Goal: Transaction & Acquisition: Purchase product/service

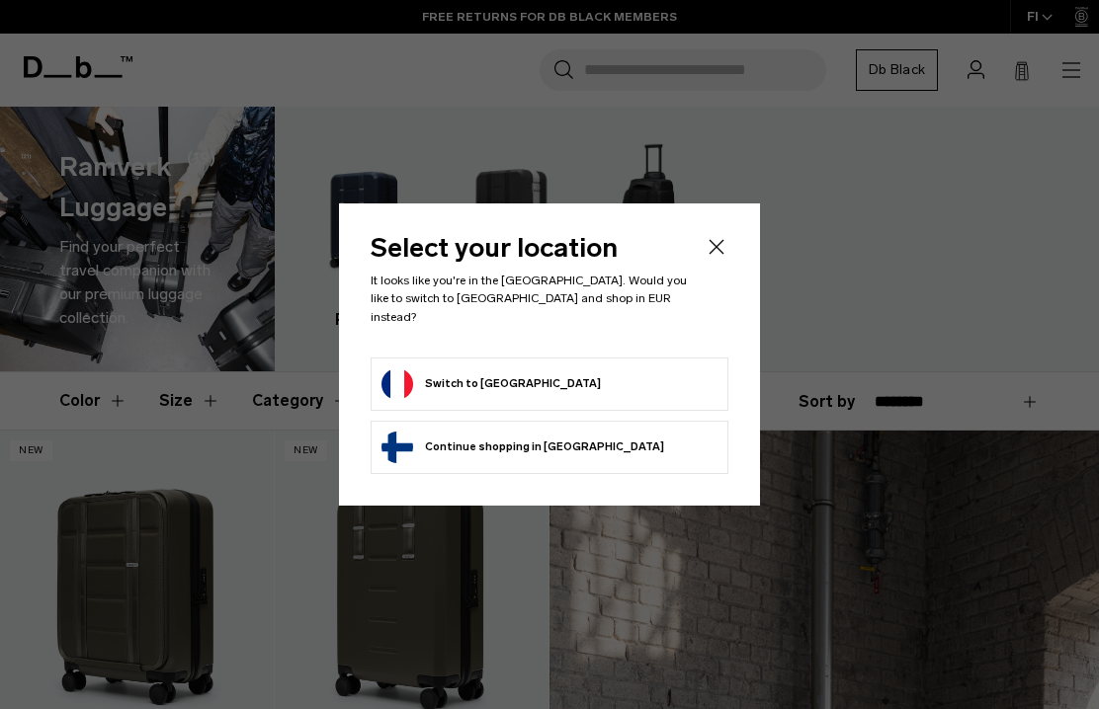
click at [520, 432] on button "Continue browsing Finland store Continue shopping in Finland" at bounding box center [522, 448] width 283 height 32
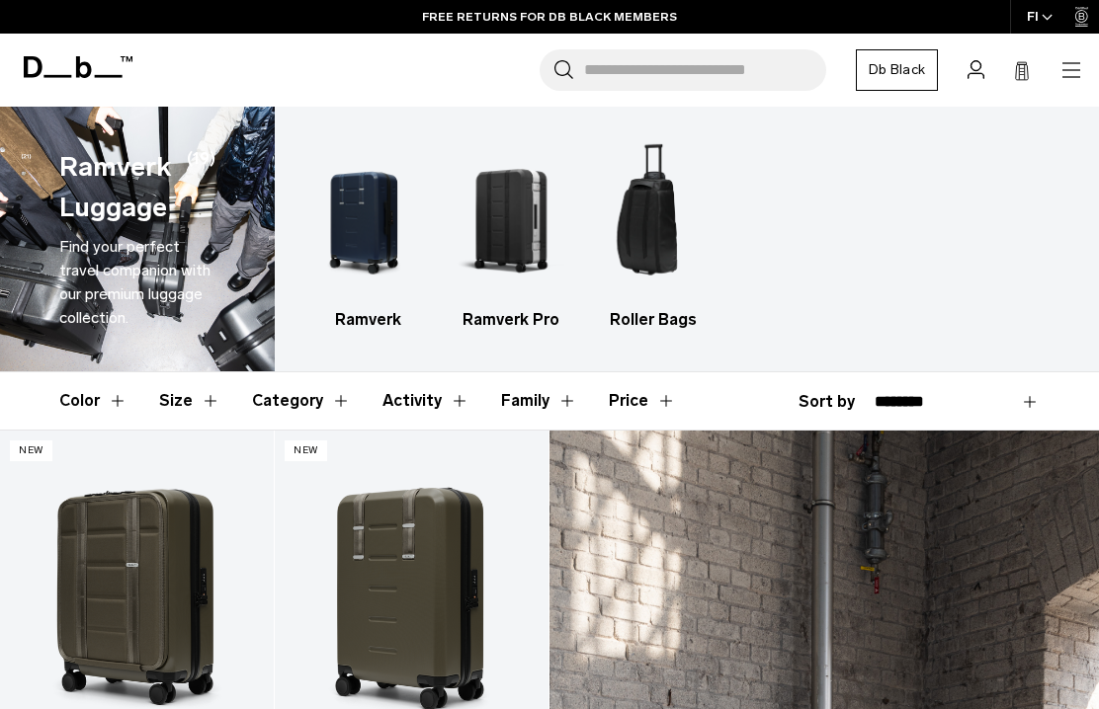
click at [510, 242] on img "2 / 3" at bounding box center [510, 217] width 108 height 162
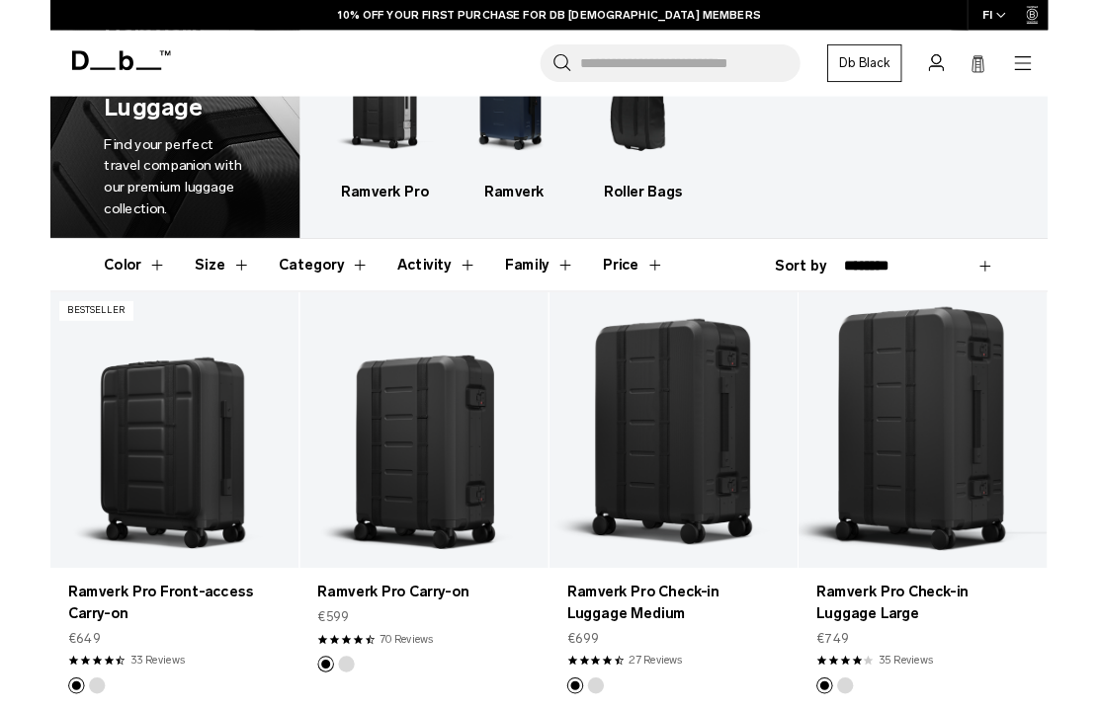
scroll to position [109, 0]
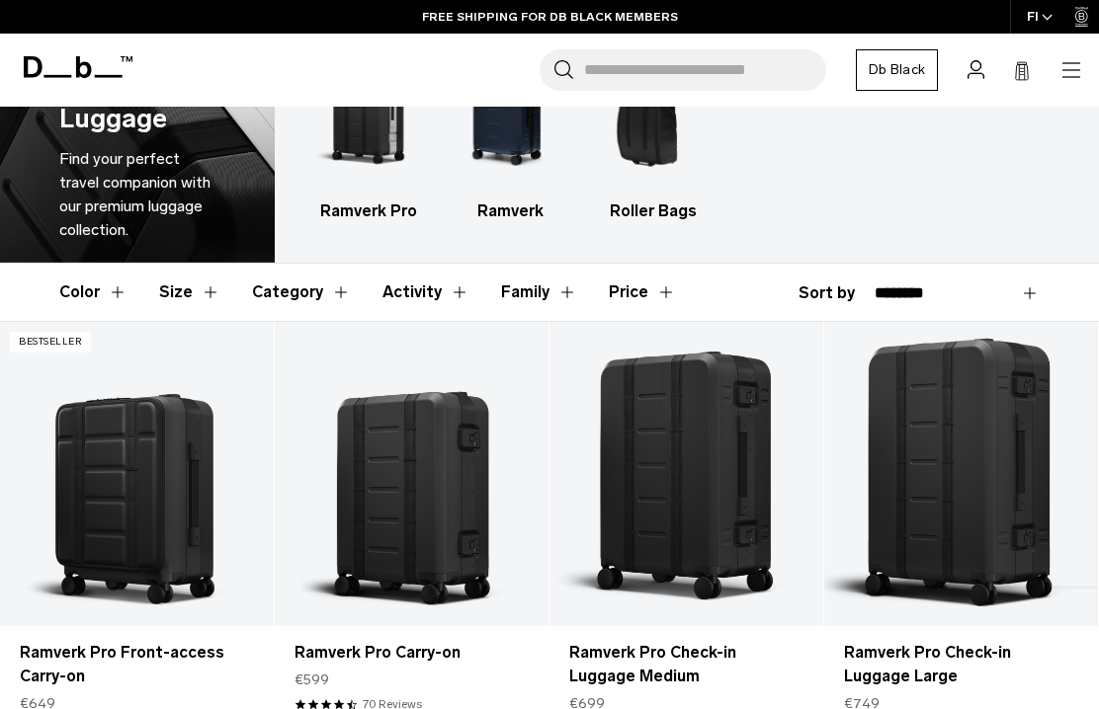
click at [185, 289] on button "Size" at bounding box center [189, 292] width 61 height 57
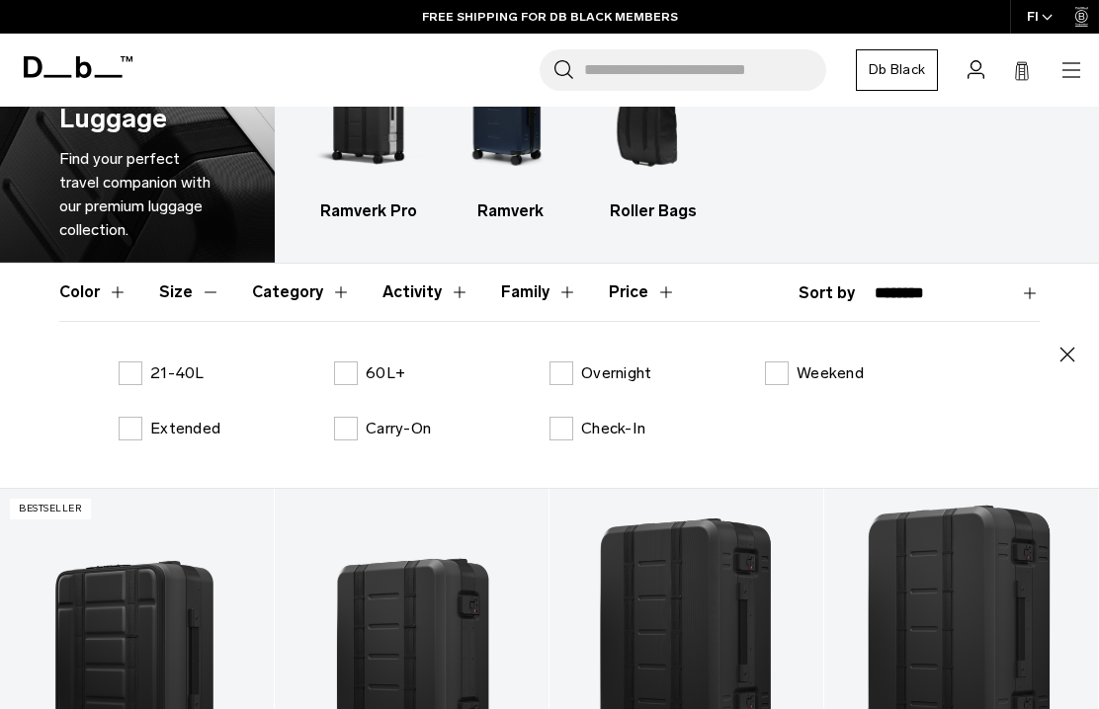
click at [192, 286] on button "Size" at bounding box center [189, 292] width 61 height 57
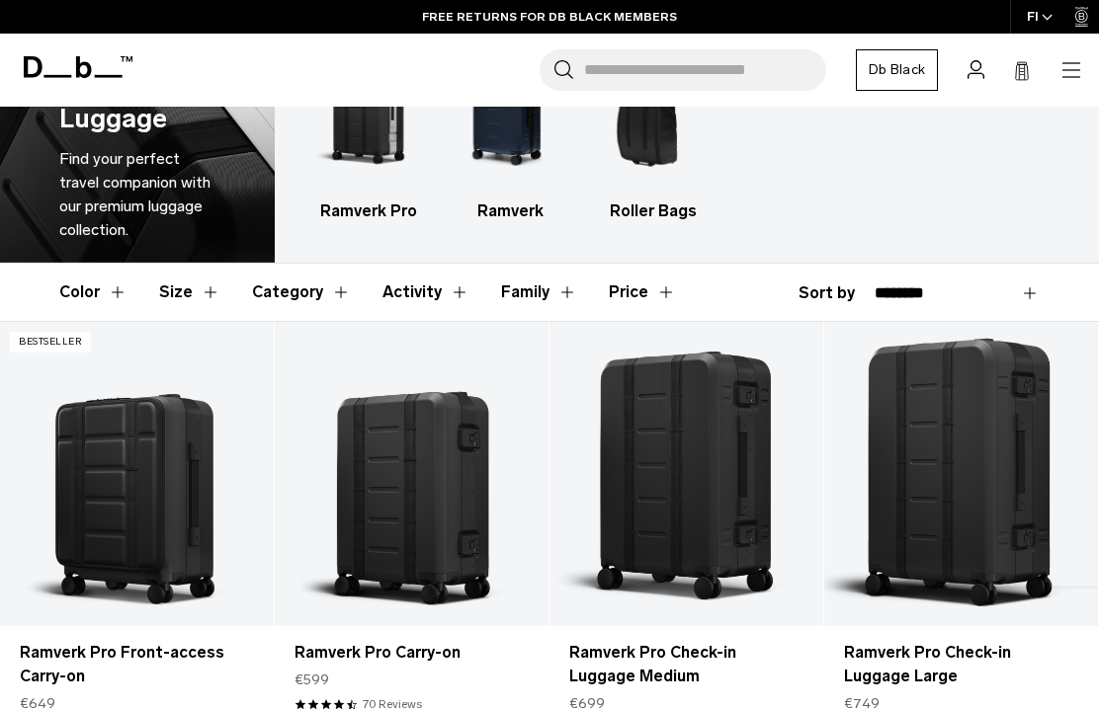
click at [193, 289] on button "Size" at bounding box center [189, 292] width 61 height 57
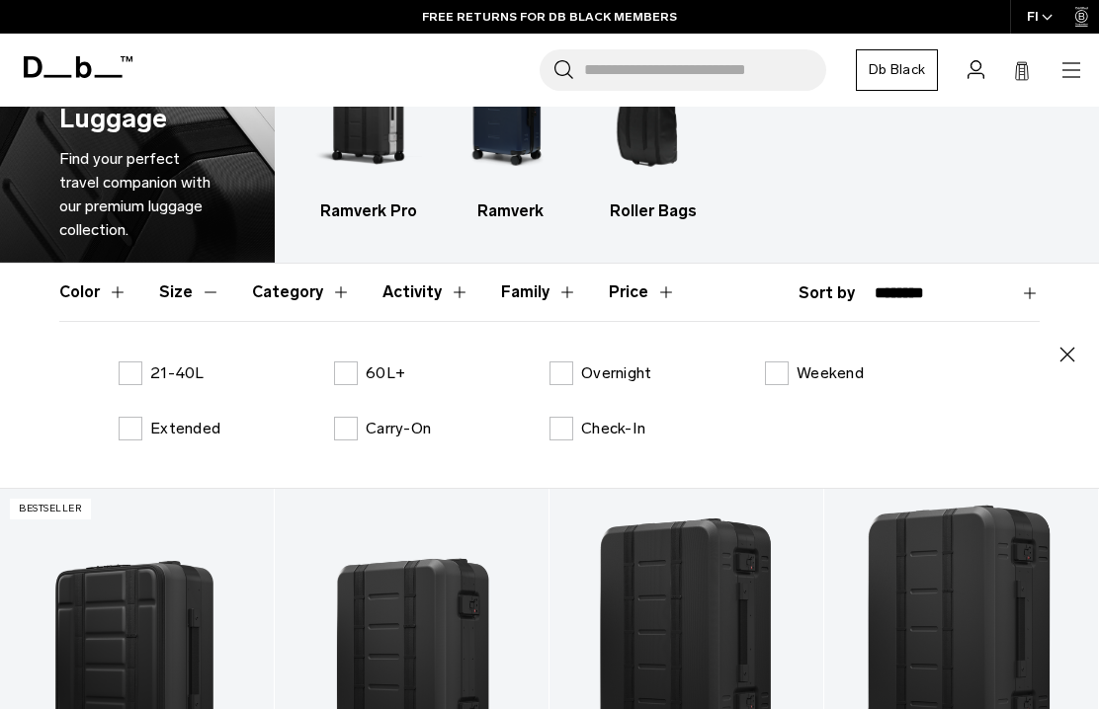
click at [560, 417] on label "Check-In" at bounding box center [597, 429] width 96 height 24
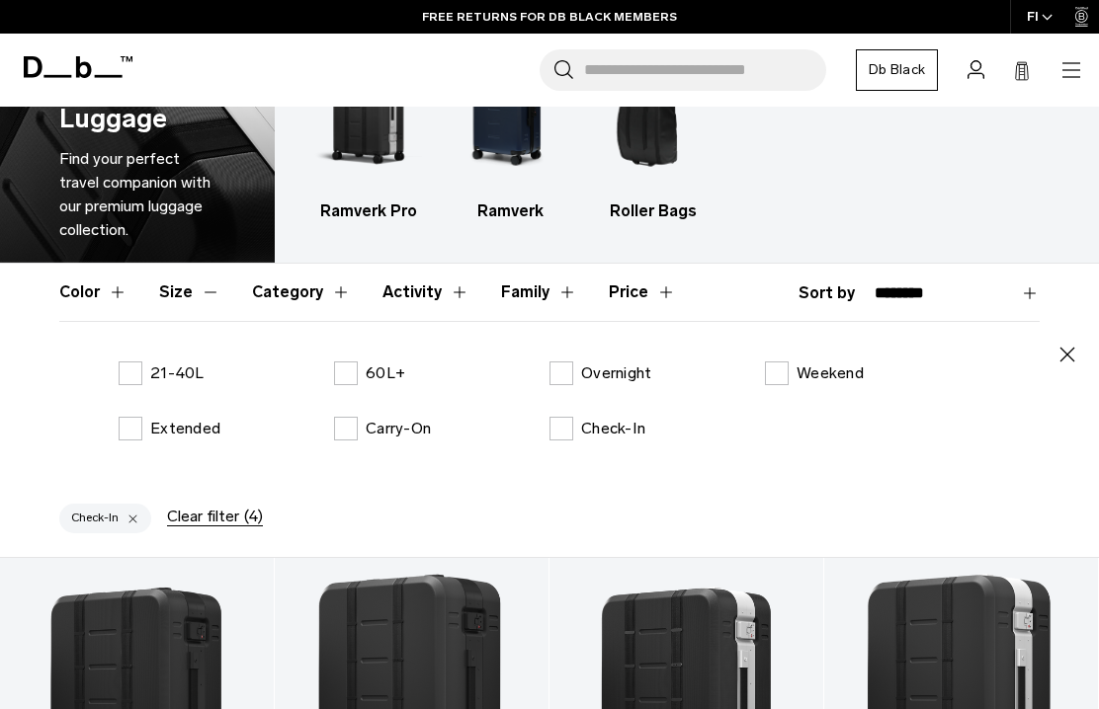
click at [197, 292] on button "Size" at bounding box center [189, 292] width 61 height 57
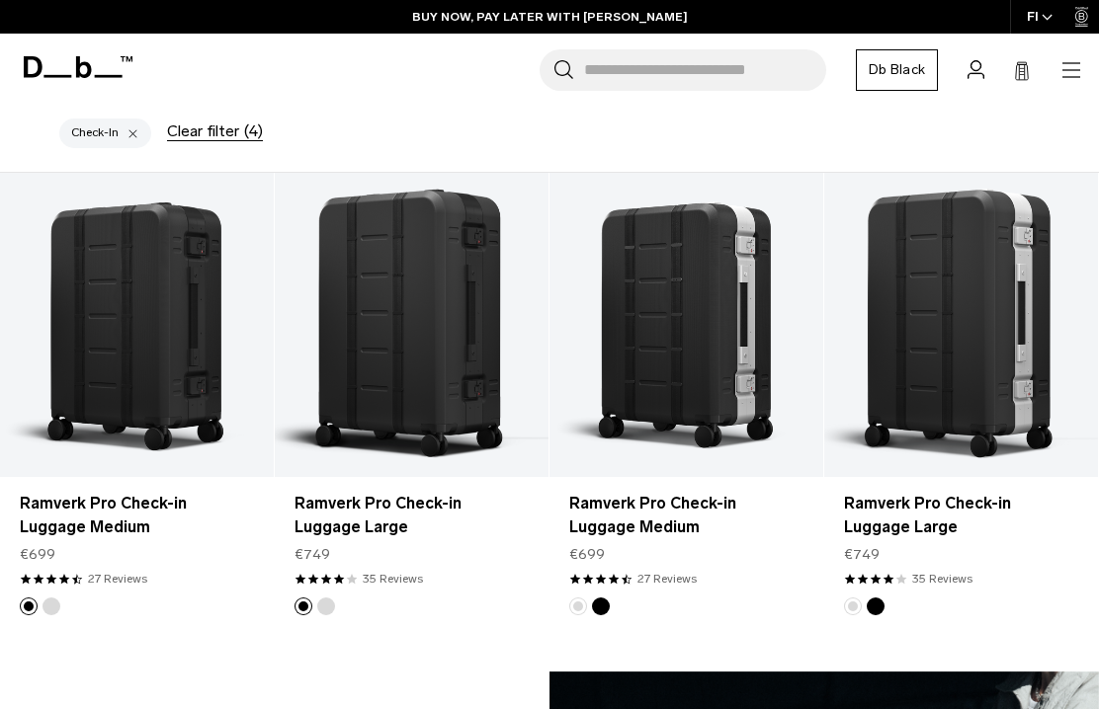
scroll to position [317, 0]
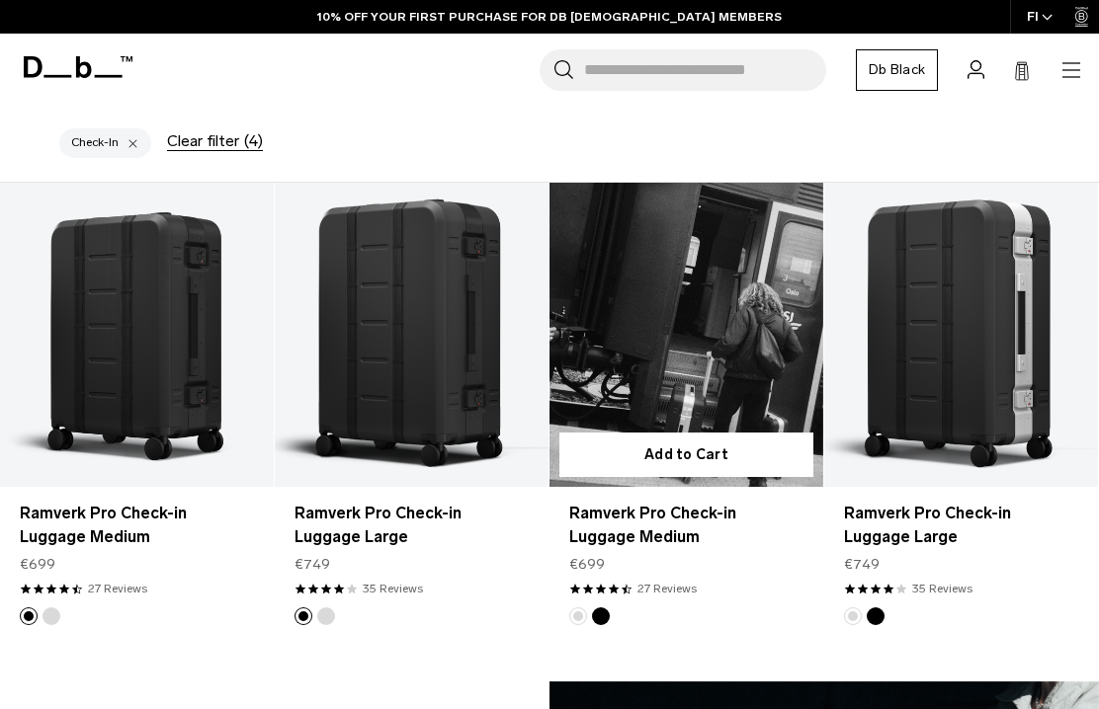
click at [680, 347] on link "Ramverk Pro Check-in Luggage Medium" at bounding box center [686, 335] width 274 height 304
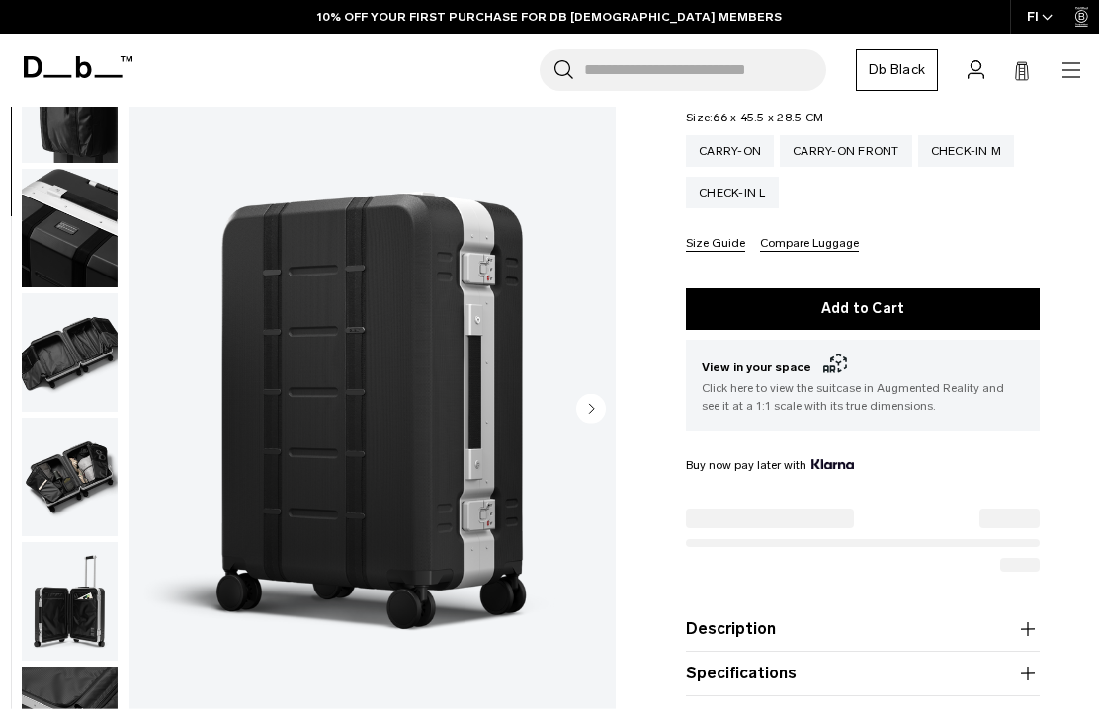
scroll to position [788, 0]
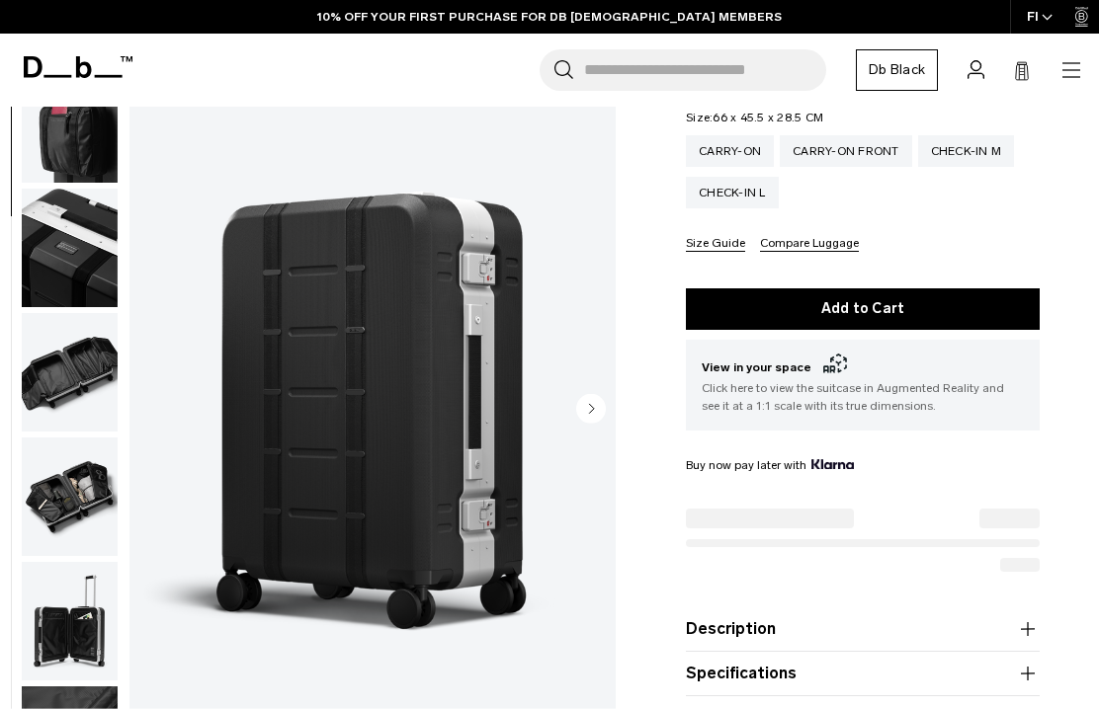
click at [58, 392] on img "button" at bounding box center [70, 372] width 96 height 119
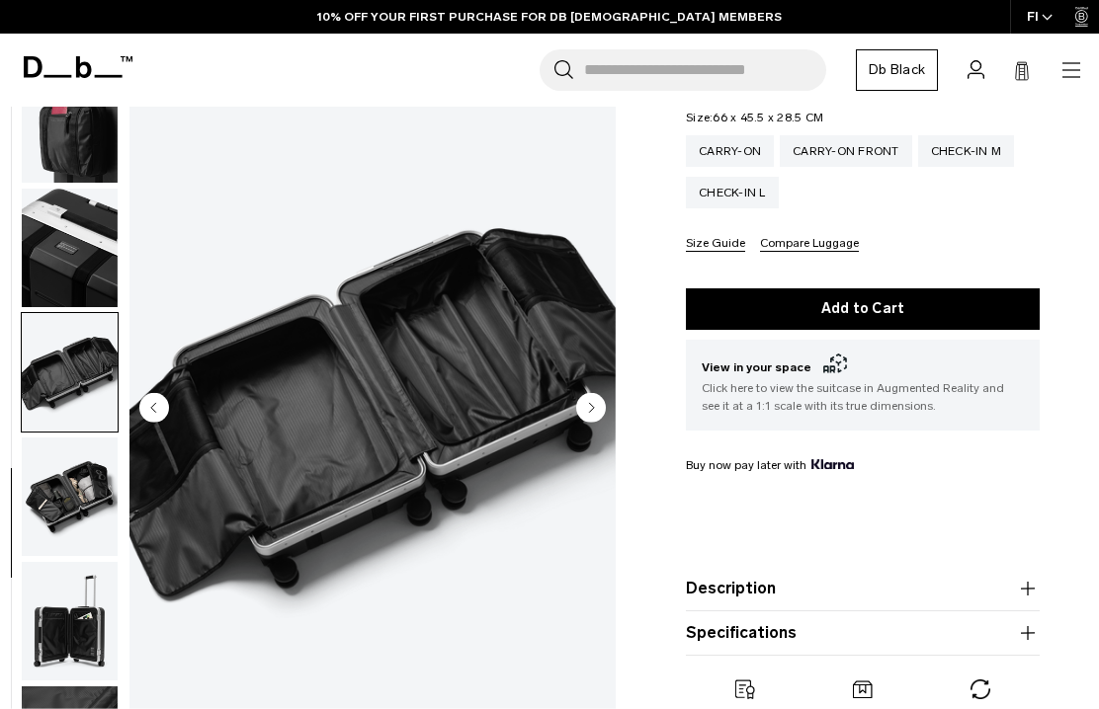
scroll to position [897, 0]
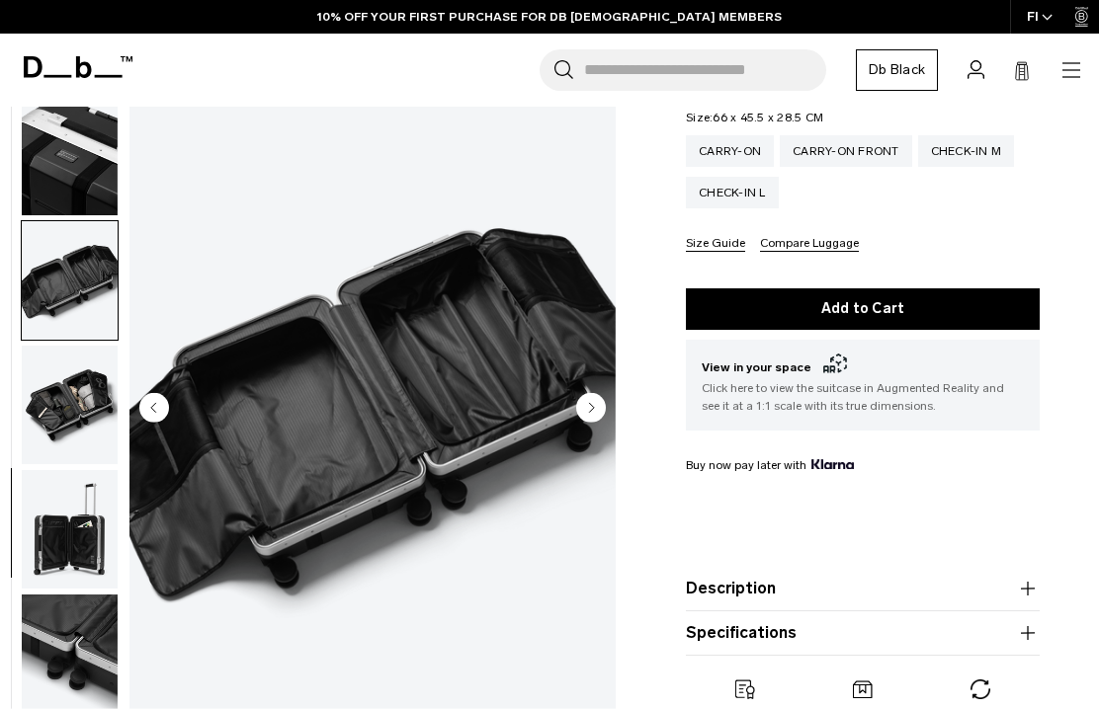
click at [68, 413] on img "button" at bounding box center [70, 405] width 96 height 119
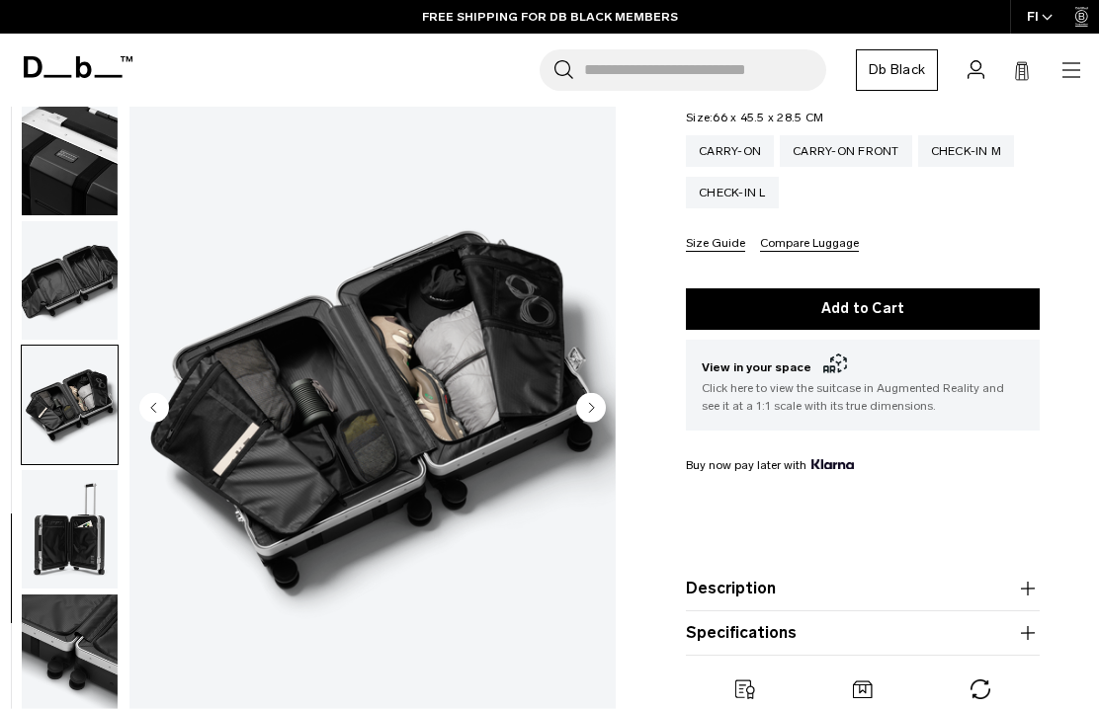
scroll to position [898, 0]
click at [60, 539] on img "button" at bounding box center [70, 529] width 96 height 119
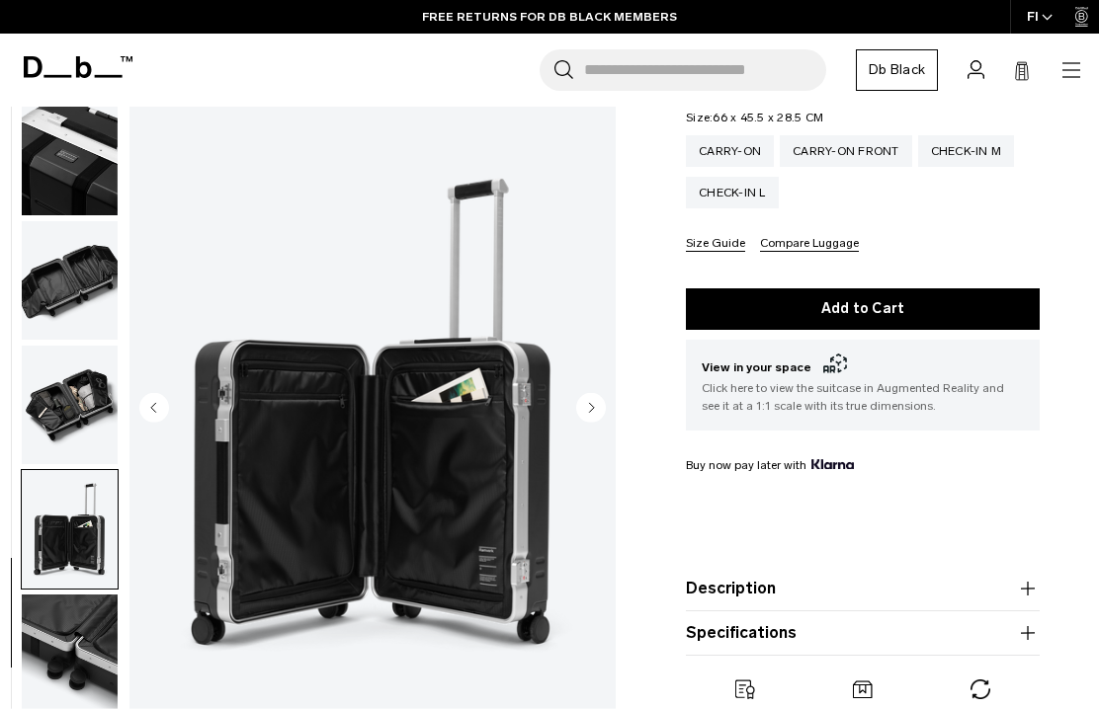
click at [1025, 589] on icon "button" at bounding box center [1028, 588] width 14 height 1
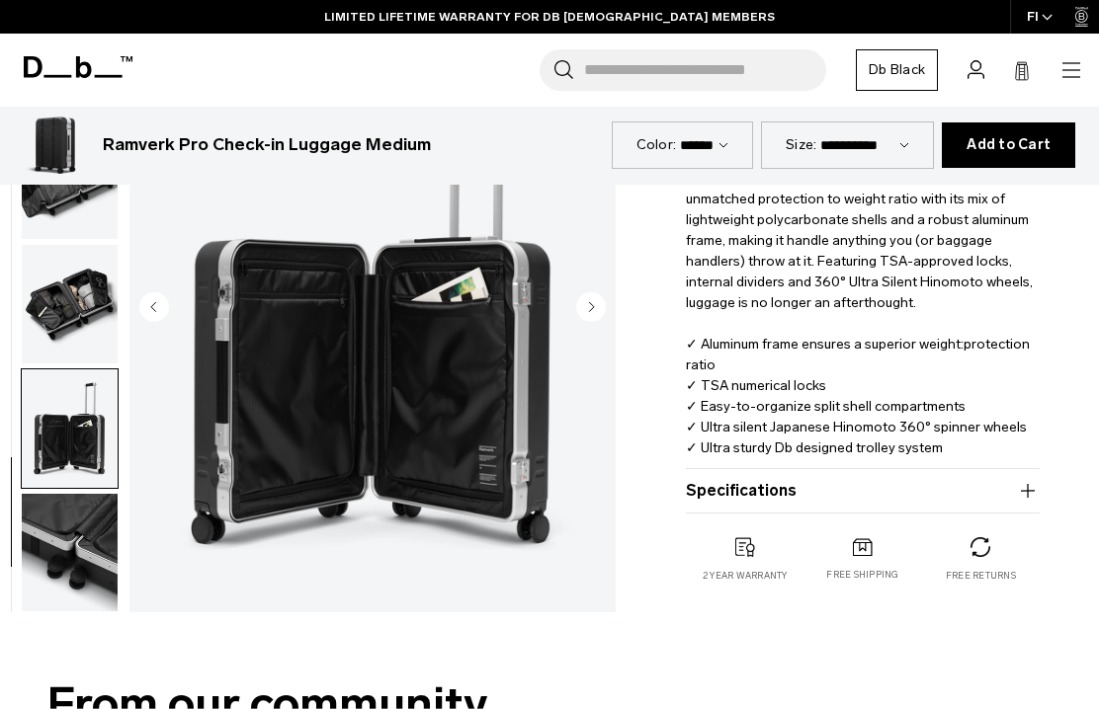
scroll to position [829, 0]
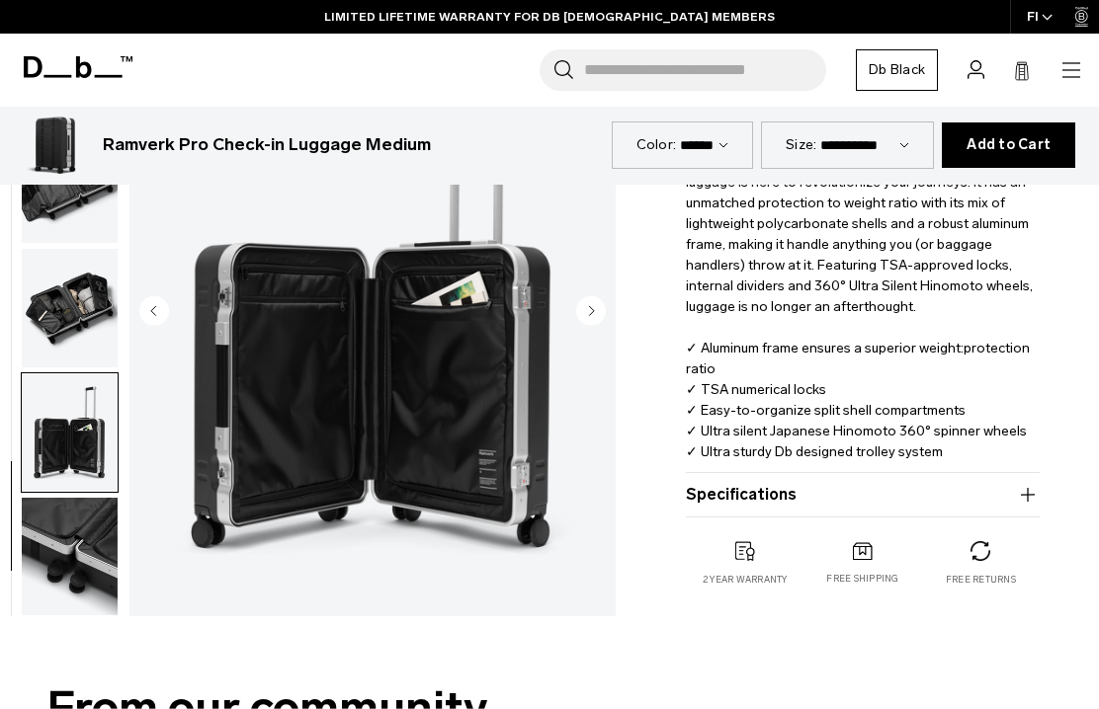
click at [830, 491] on button "Specifications" at bounding box center [863, 495] width 354 height 24
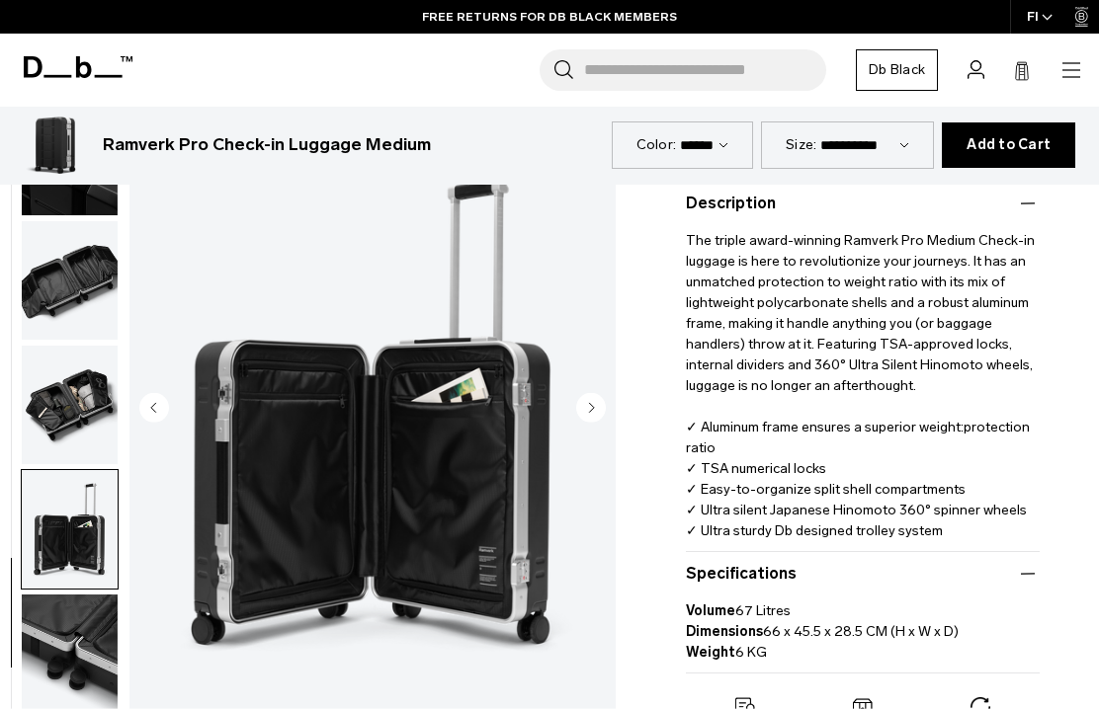
scroll to position [705, 0]
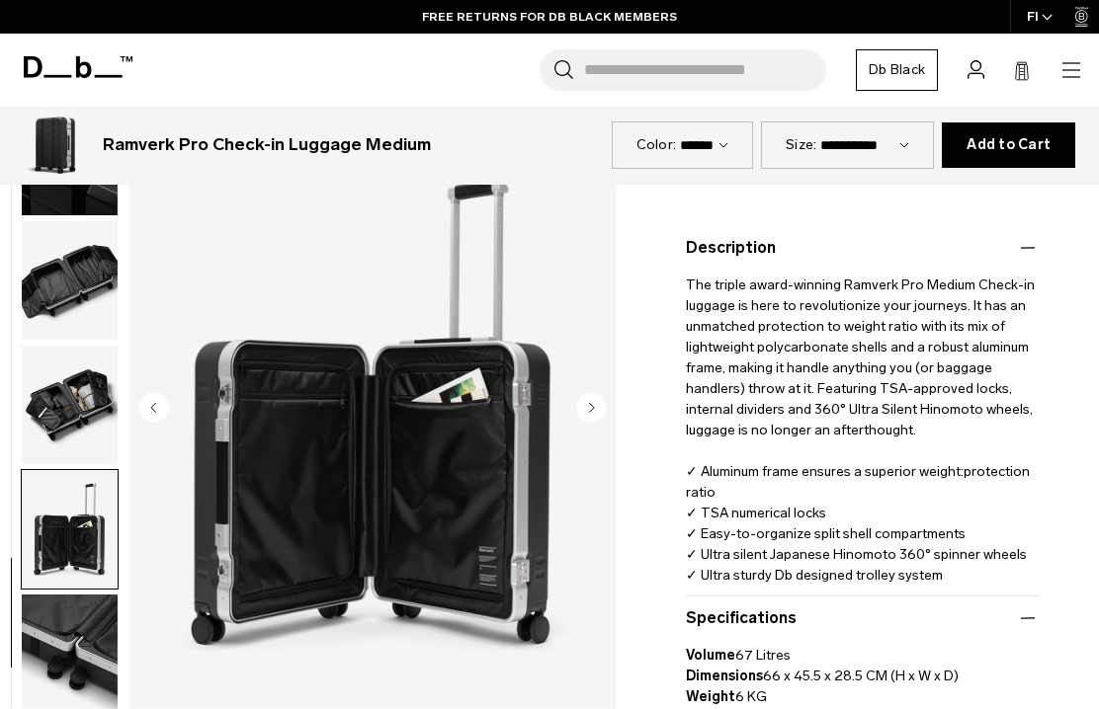
click at [77, 396] on img "button" at bounding box center [70, 405] width 96 height 119
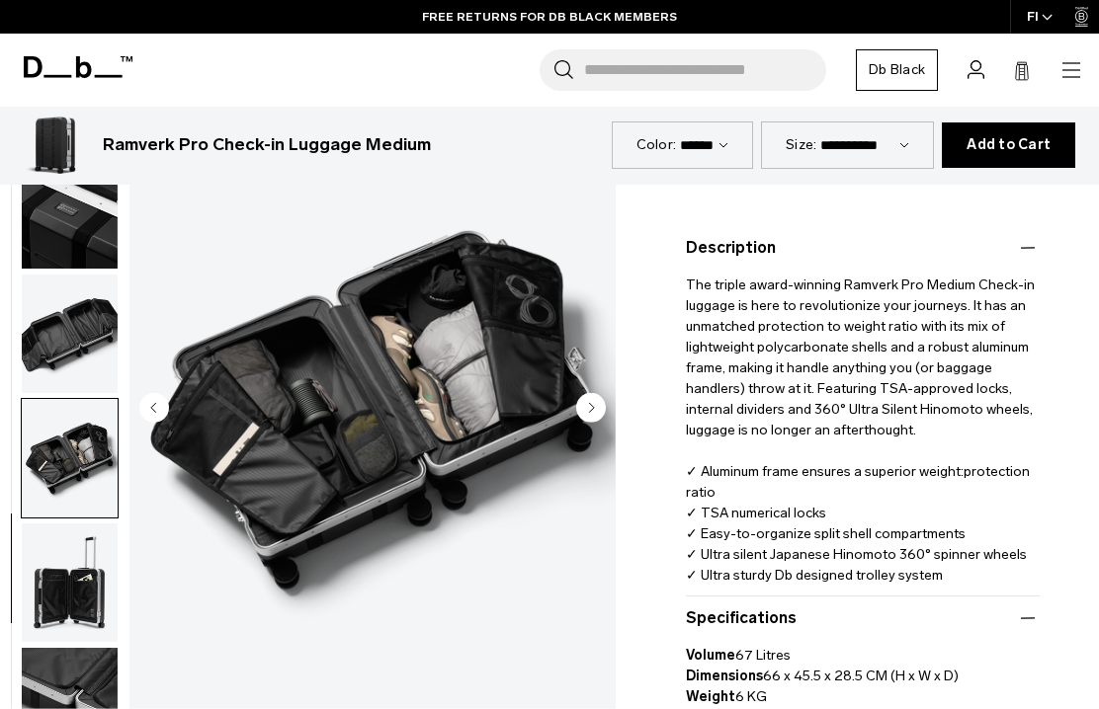
scroll to position [824, 0]
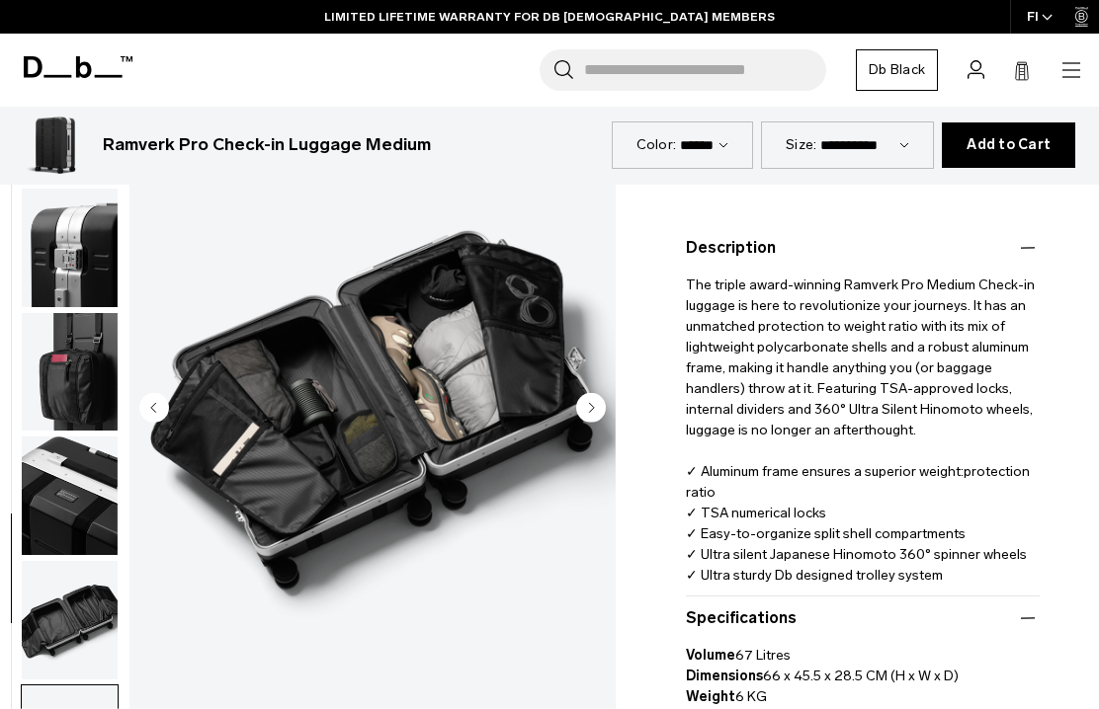
click at [61, 515] on img "button" at bounding box center [70, 496] width 96 height 119
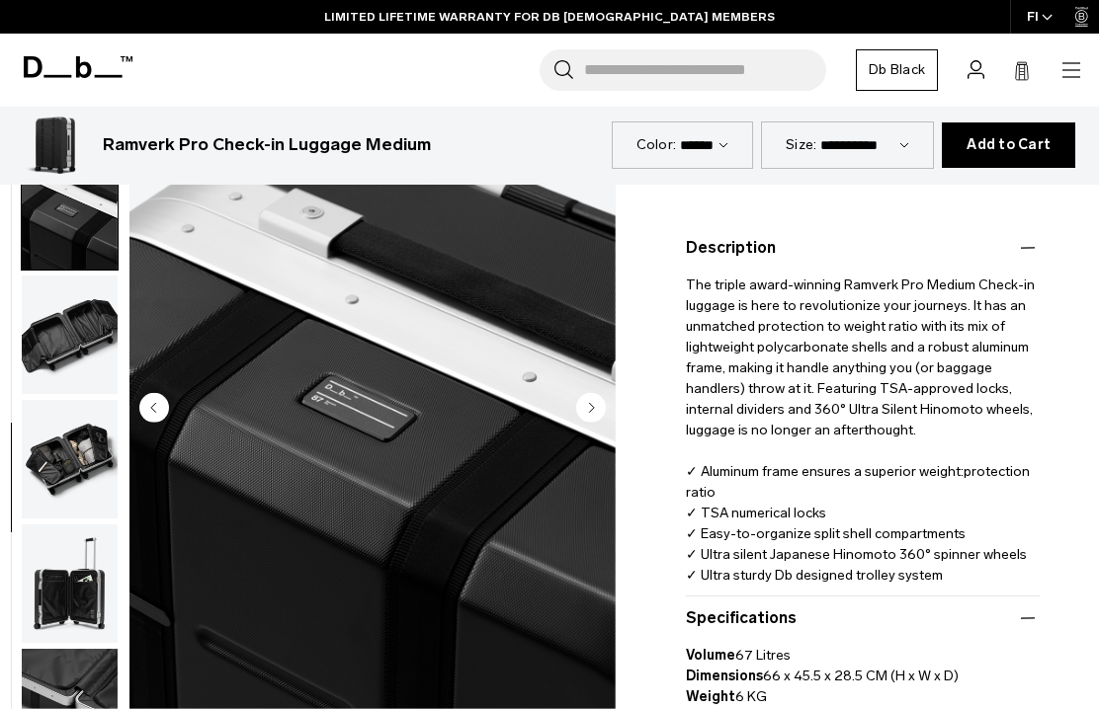
scroll to position [880, 0]
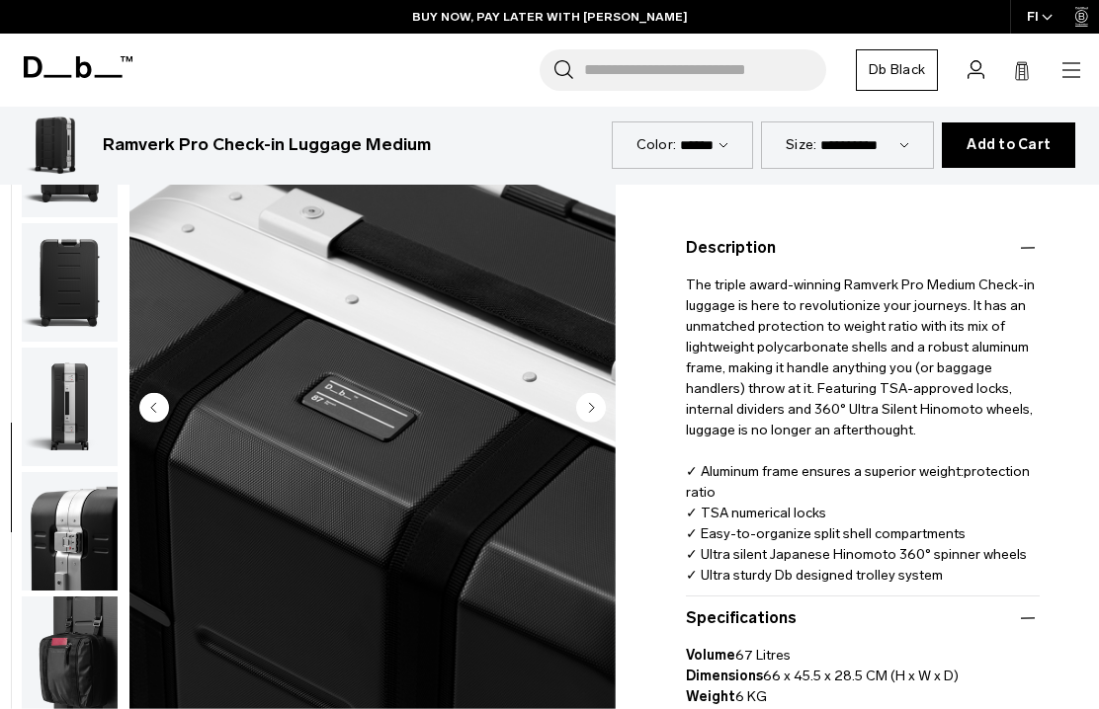
click at [65, 551] on img "button" at bounding box center [70, 531] width 96 height 119
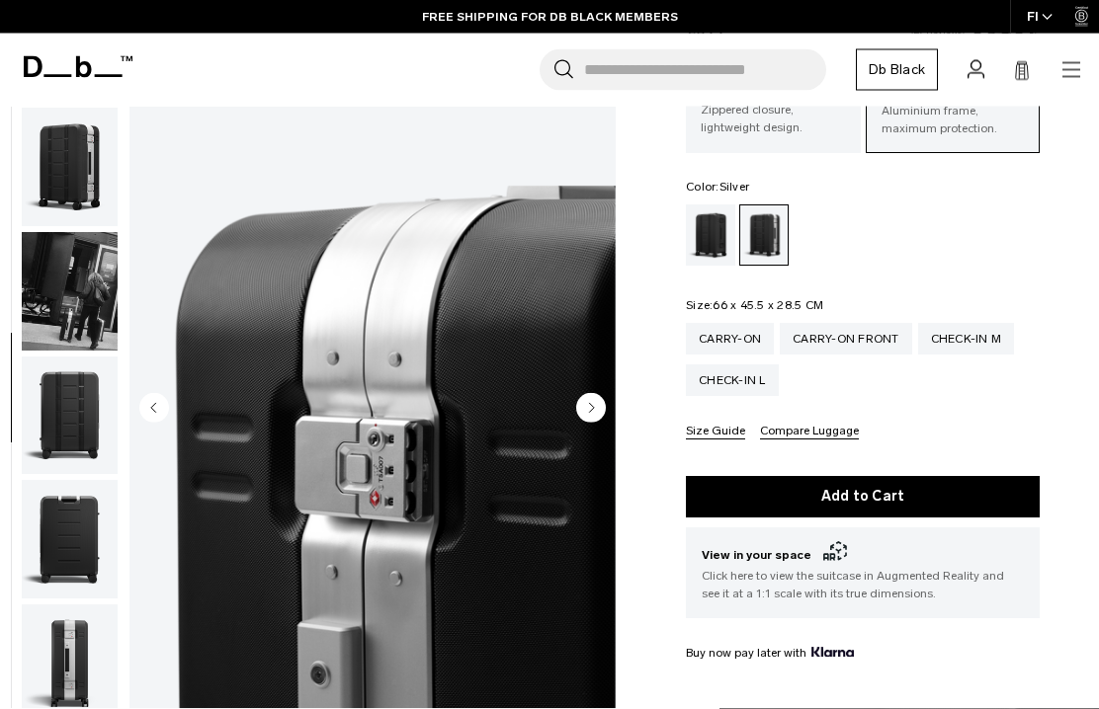
scroll to position [0, 0]
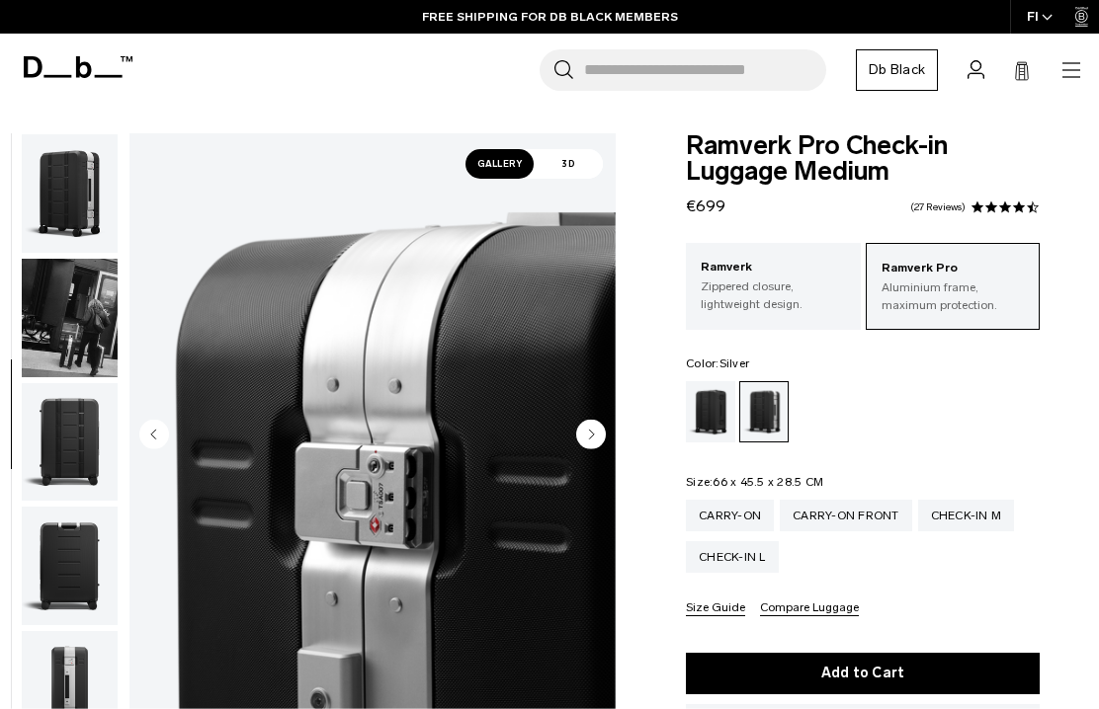
click at [72, 204] on img "button" at bounding box center [70, 193] width 96 height 119
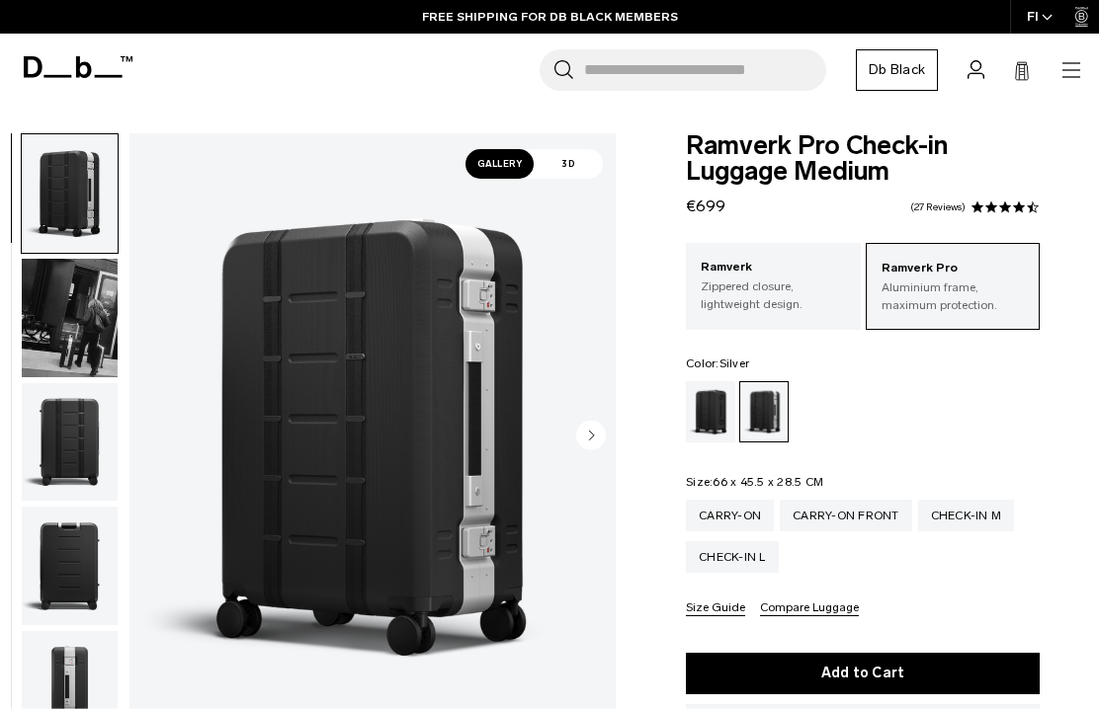
click at [569, 166] on span "3D" at bounding box center [568, 164] width 69 height 30
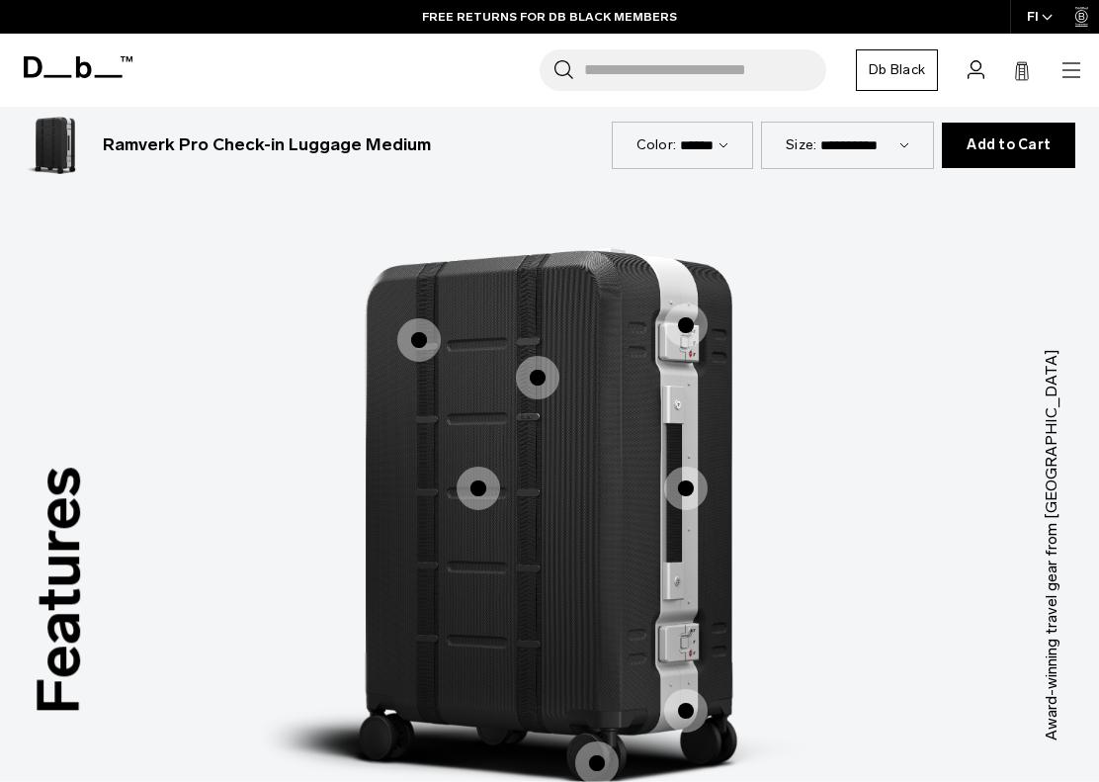
scroll to position [2930, 0]
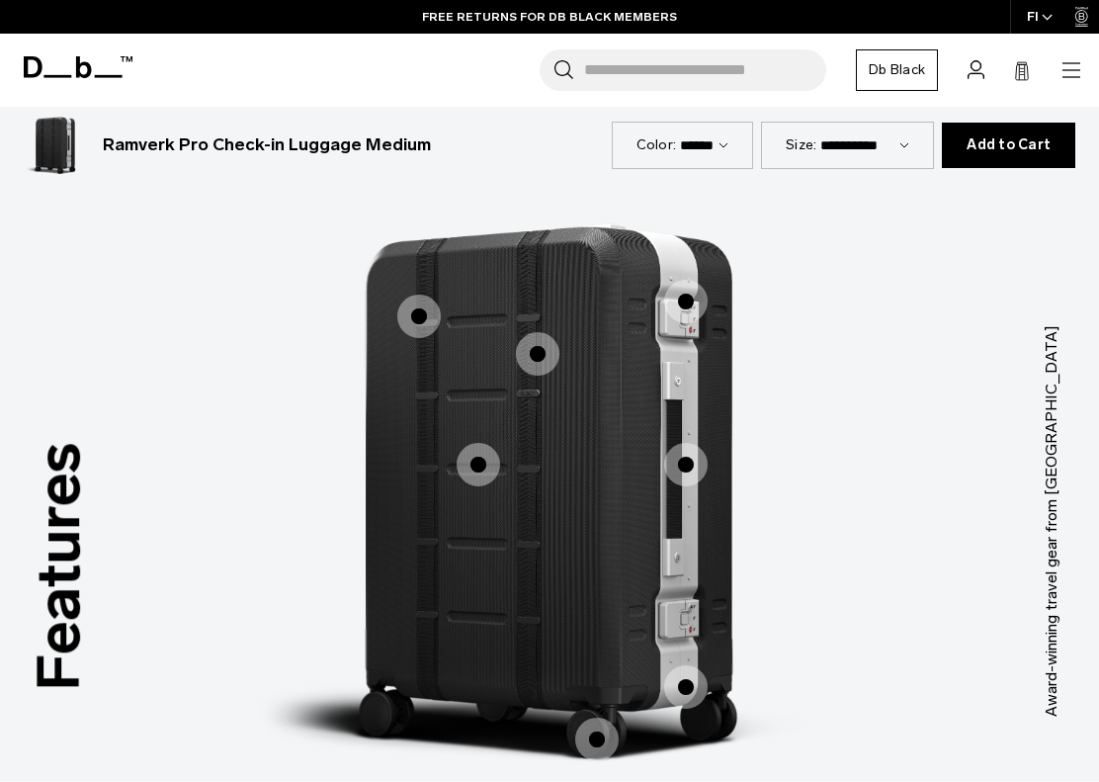
click at [537, 332] on span "1 / 3" at bounding box center [537, 353] width 43 height 43
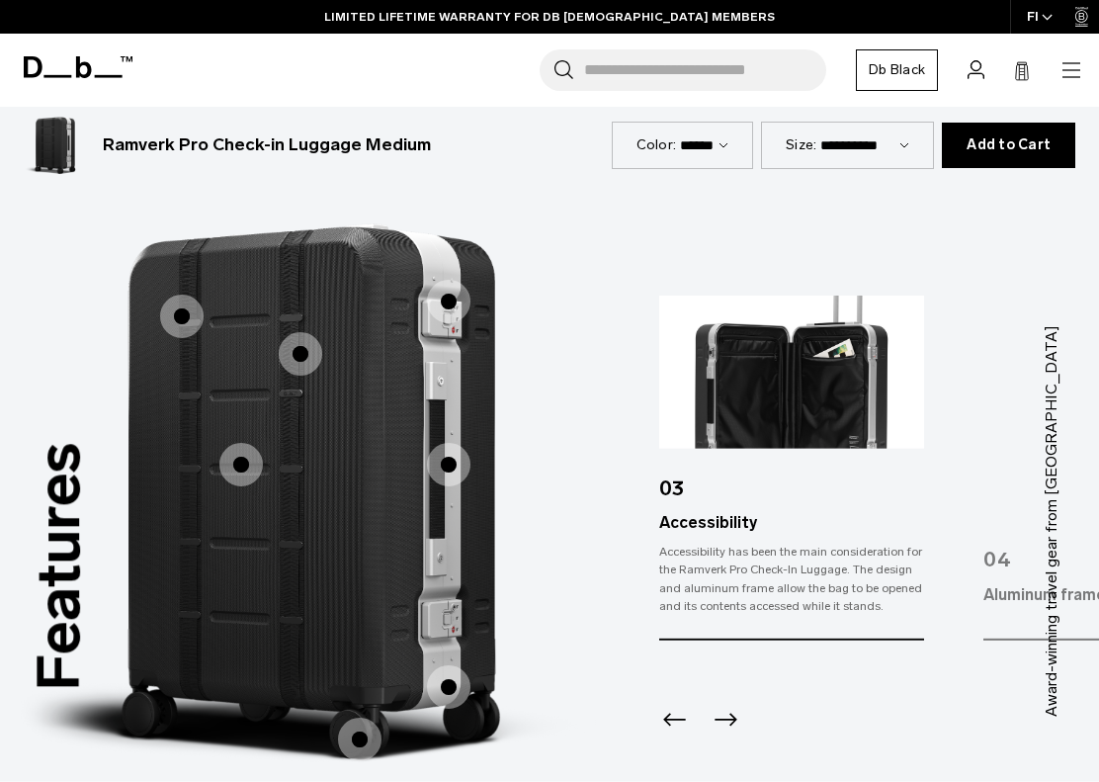
click at [234, 443] on span "1 / 3" at bounding box center [240, 464] width 43 height 43
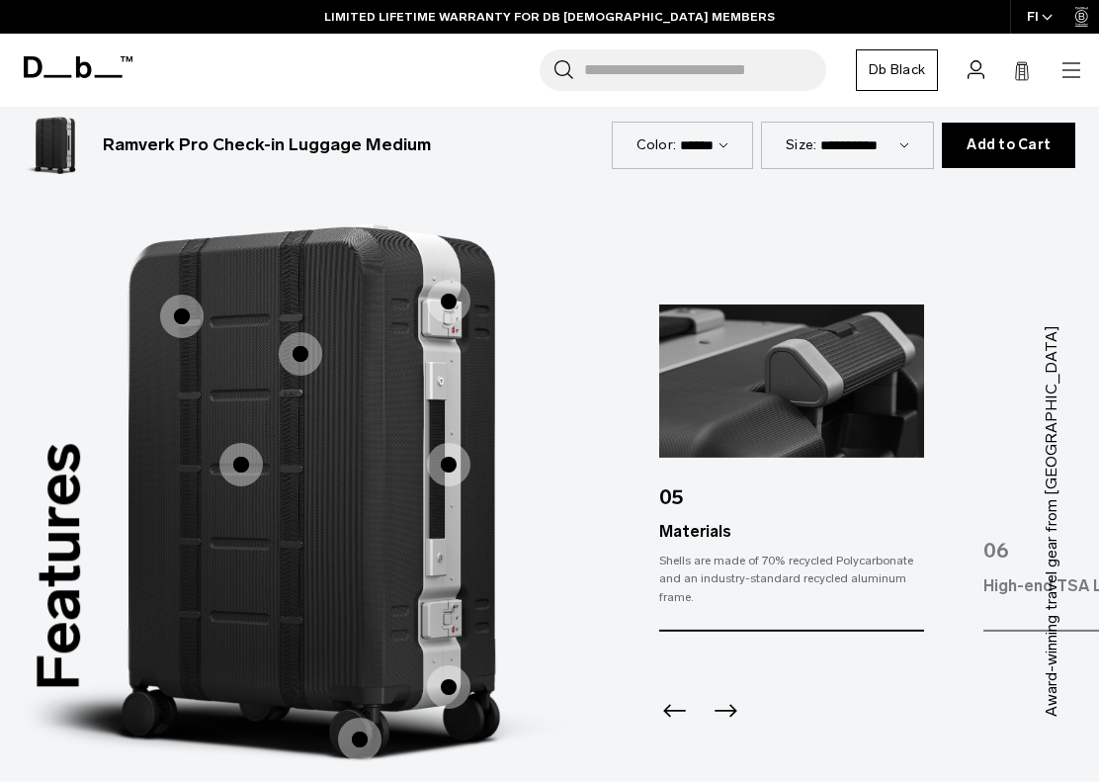
click at [172, 294] on span "1 / 3" at bounding box center [181, 315] width 43 height 43
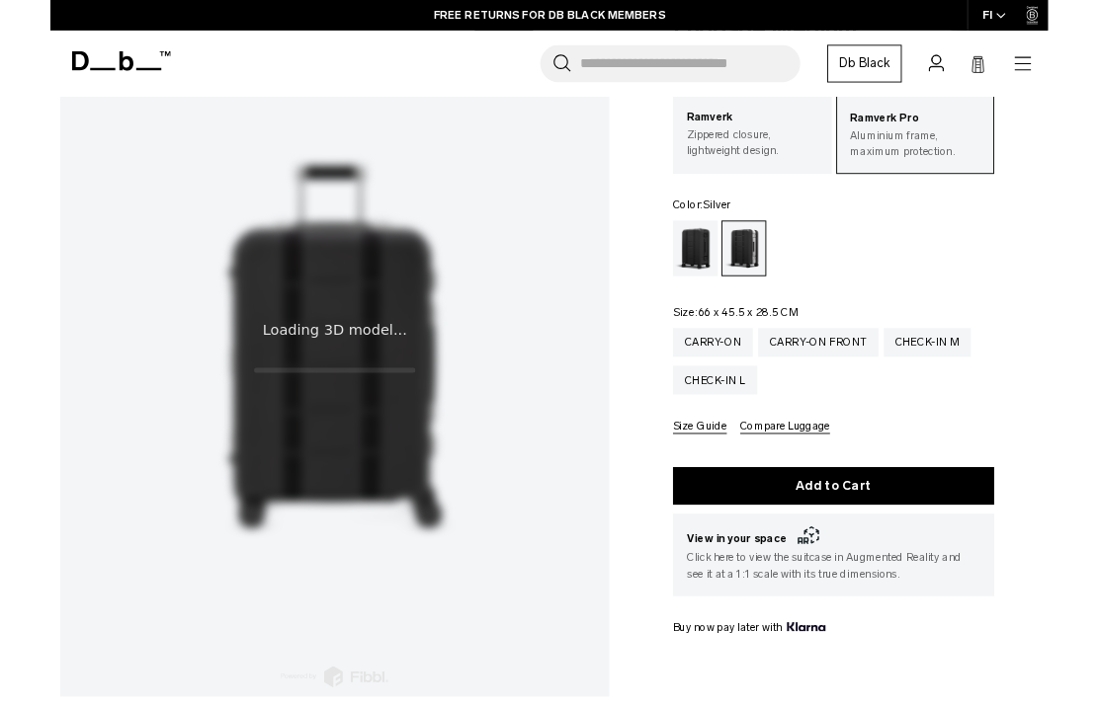
scroll to position [0, 0]
